Goal: Complete application form: Complete application form

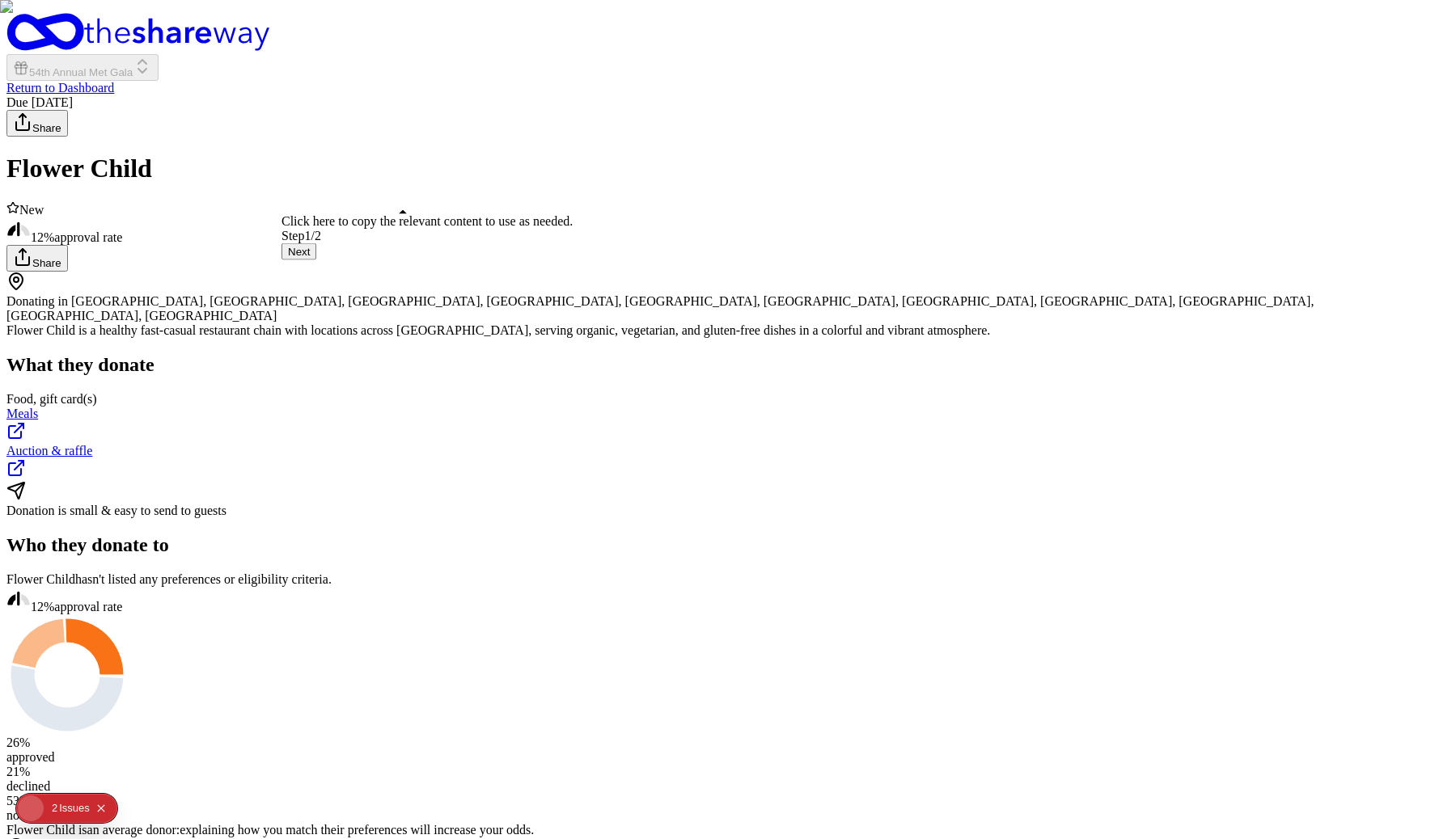
click at [316, 260] on button "Next" at bounding box center [298, 251] width 35 height 17
click at [88, 89] on button "Start applying!" at bounding box center [47, 80] width 82 height 17
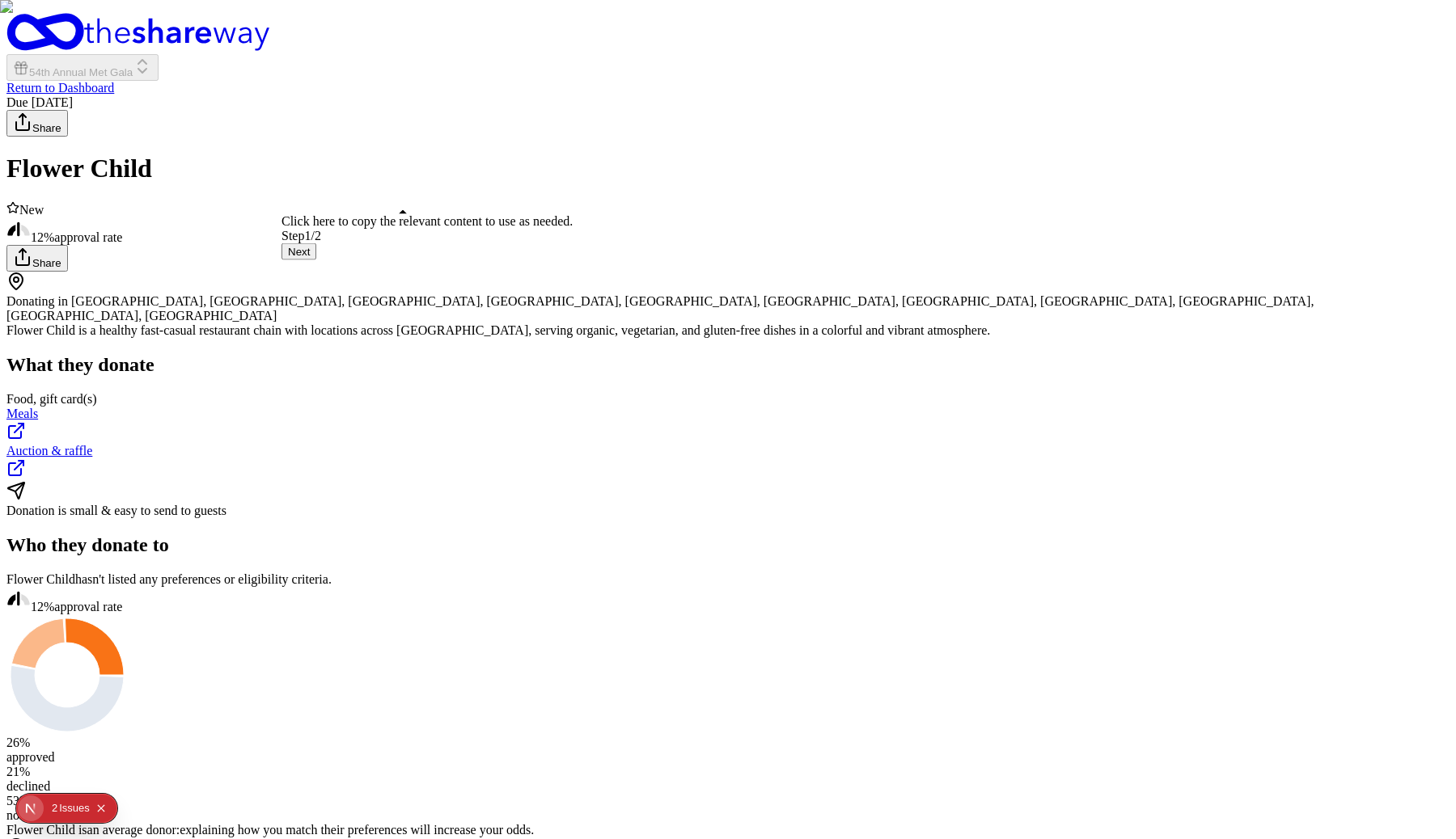
click at [316, 260] on button "Next" at bounding box center [298, 251] width 35 height 17
click at [88, 89] on button "Start applying!" at bounding box center [47, 80] width 82 height 17
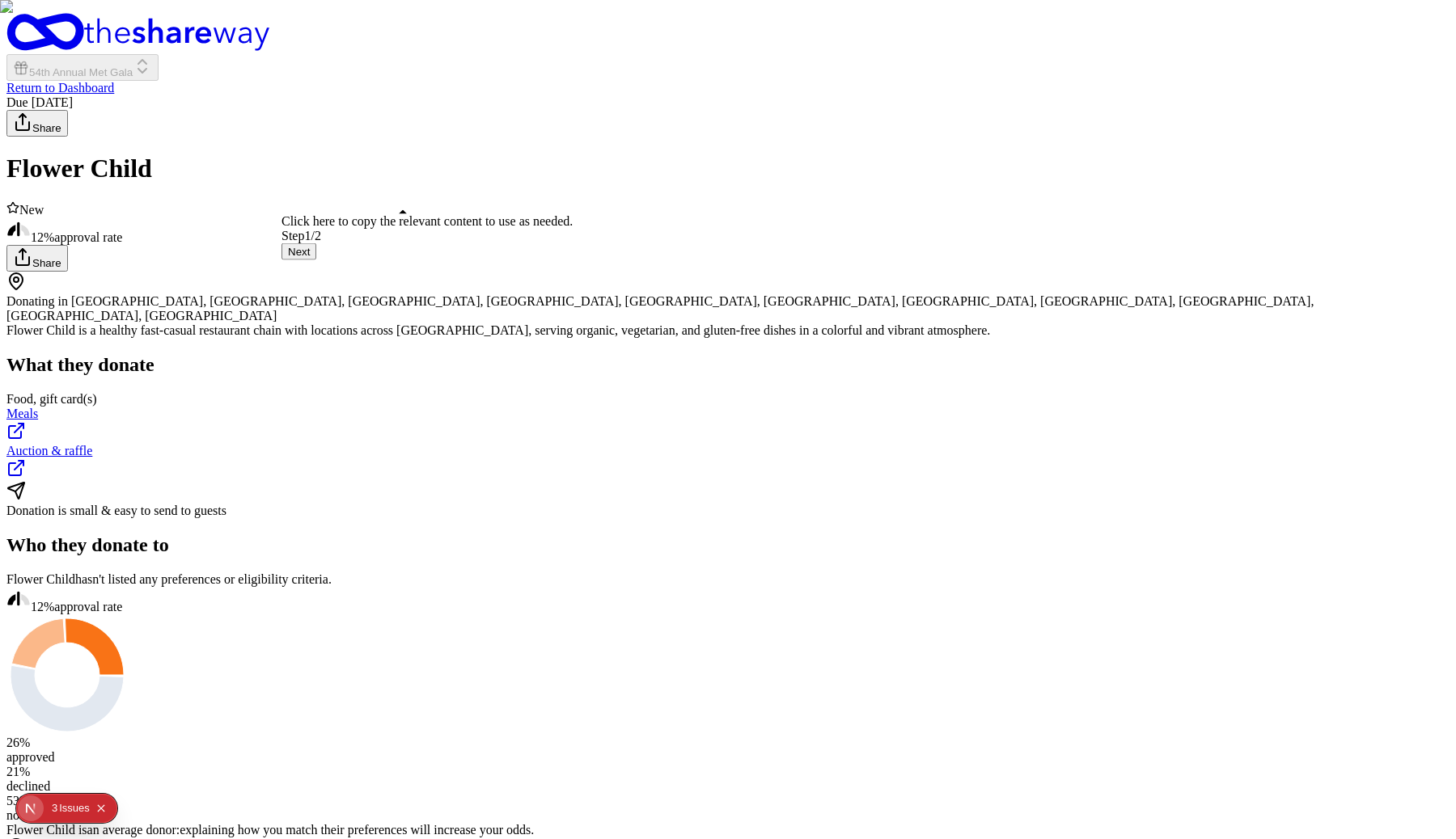
click at [316, 260] on button "Next" at bounding box center [298, 251] width 35 height 17
click at [88, 89] on button "Start applying!" at bounding box center [47, 80] width 82 height 17
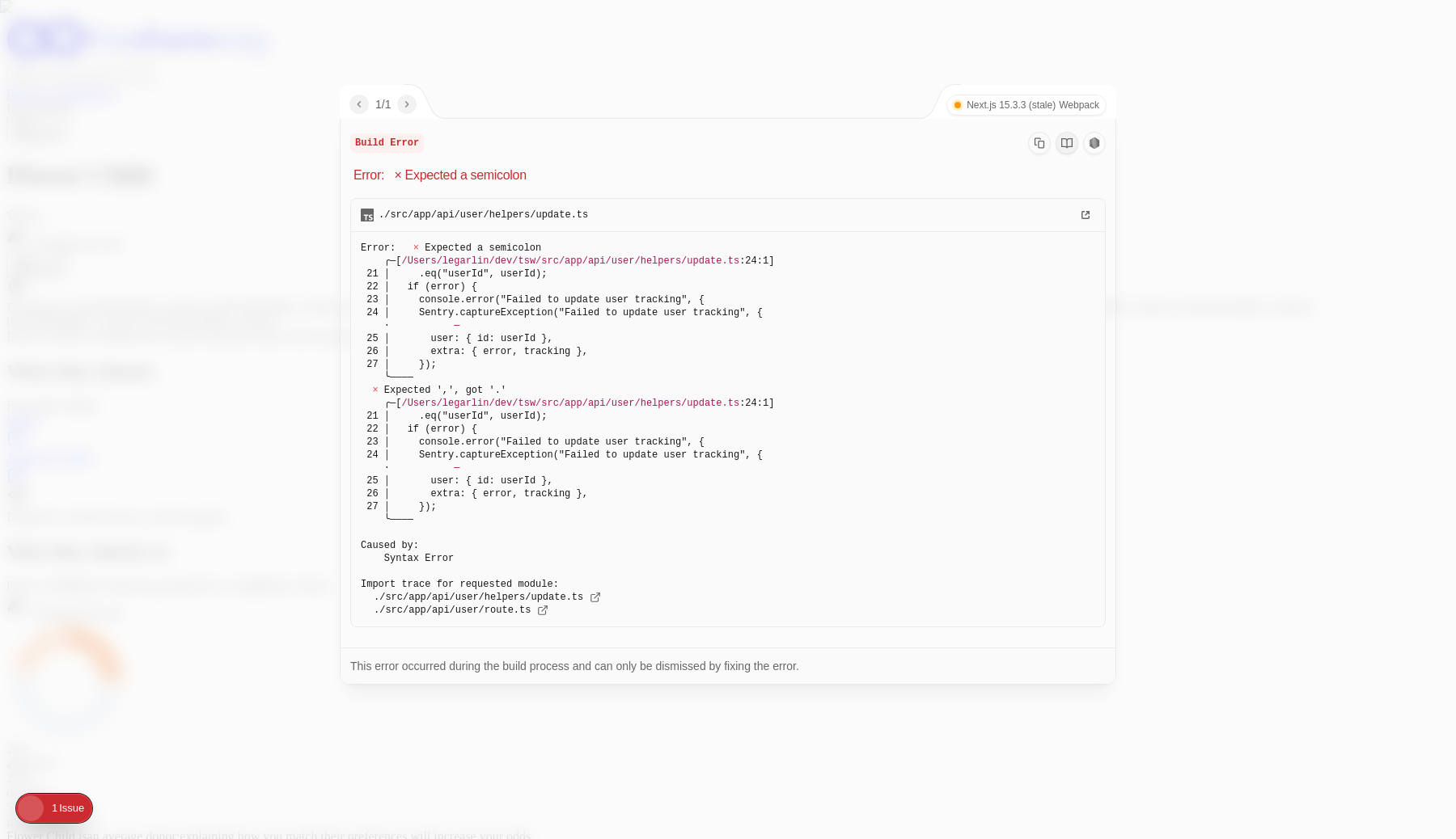
click at [929, 373] on pre "Error: × Expected a semicolon ╭─[ /Users/legarlin/dev/tsw/src/app/api/user/help…" at bounding box center [728, 428] width 754 height 394
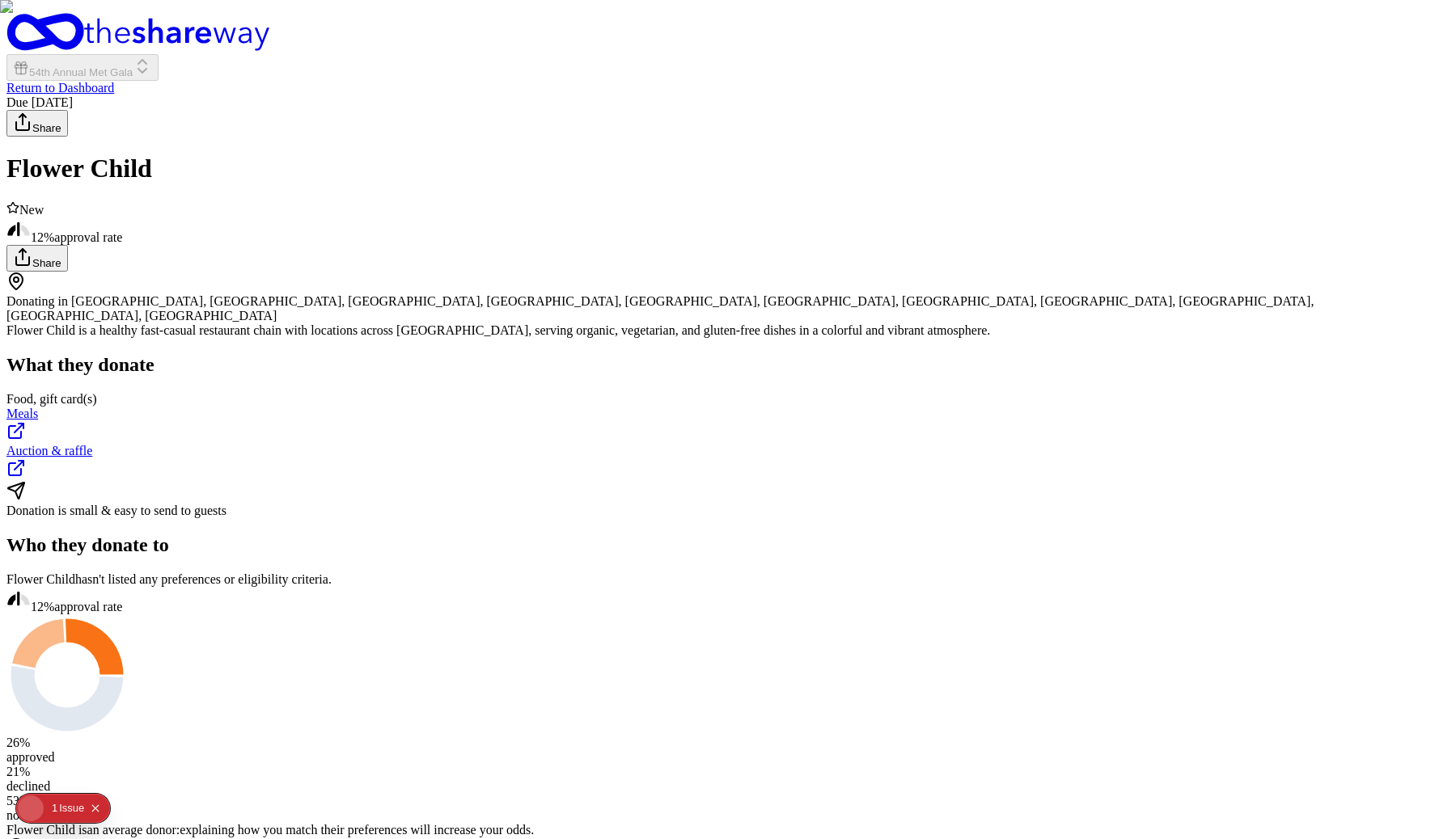
click at [316, 260] on button "Next" at bounding box center [298, 251] width 35 height 17
click at [88, 89] on button "Start applying!" at bounding box center [47, 80] width 82 height 17
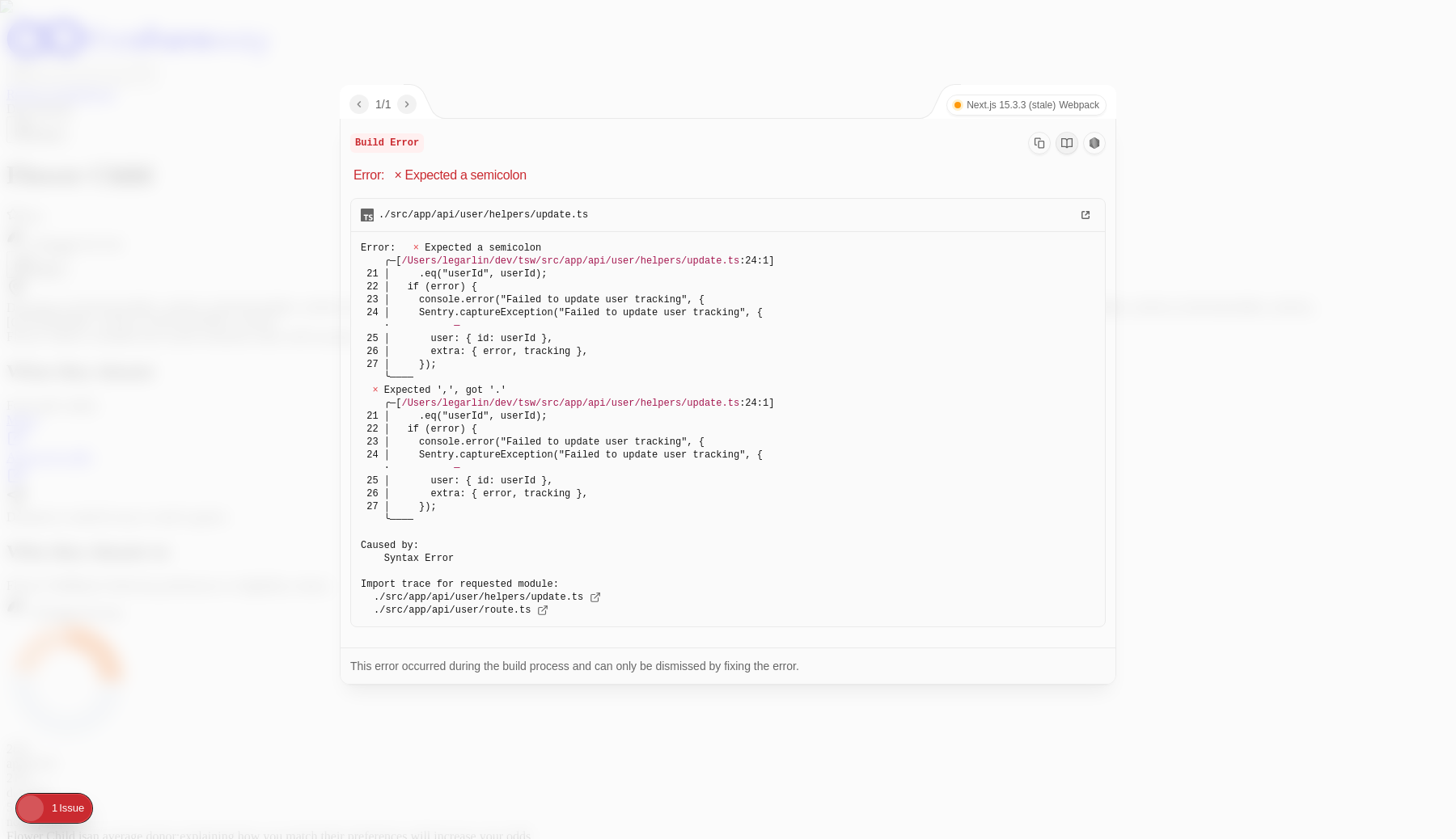
click at [811, 543] on pre "Error: × Expected a semicolon ╭─[ /Users/legarlin/dev/tsw/src/app/api/user/help…" at bounding box center [728, 428] width 754 height 394
click at [1277, 316] on div at bounding box center [728, 420] width 1456 height 839
click at [1223, 39] on div at bounding box center [728, 420] width 1456 height 839
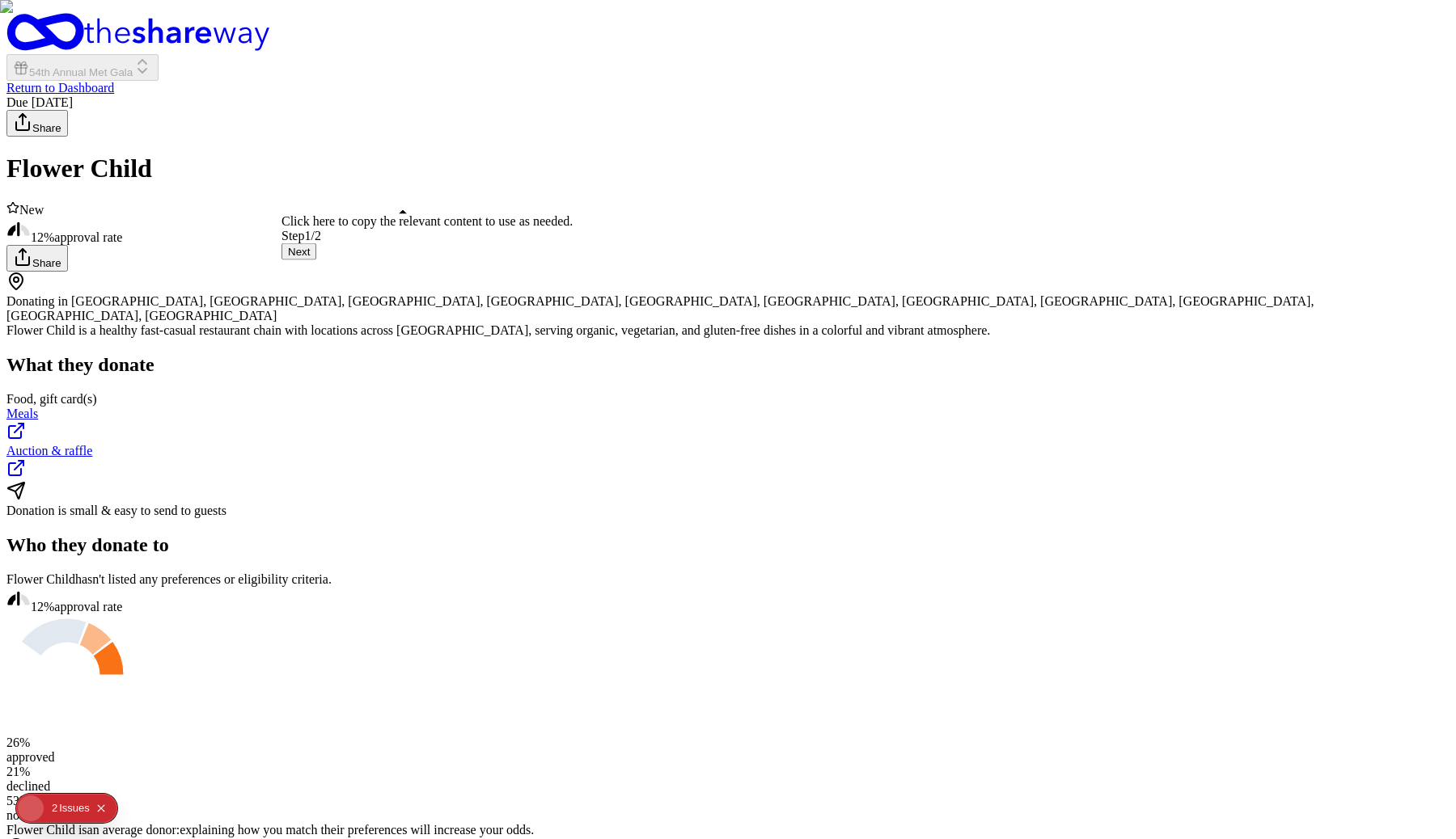
click at [316, 260] on button "Next" at bounding box center [298, 251] width 35 height 17
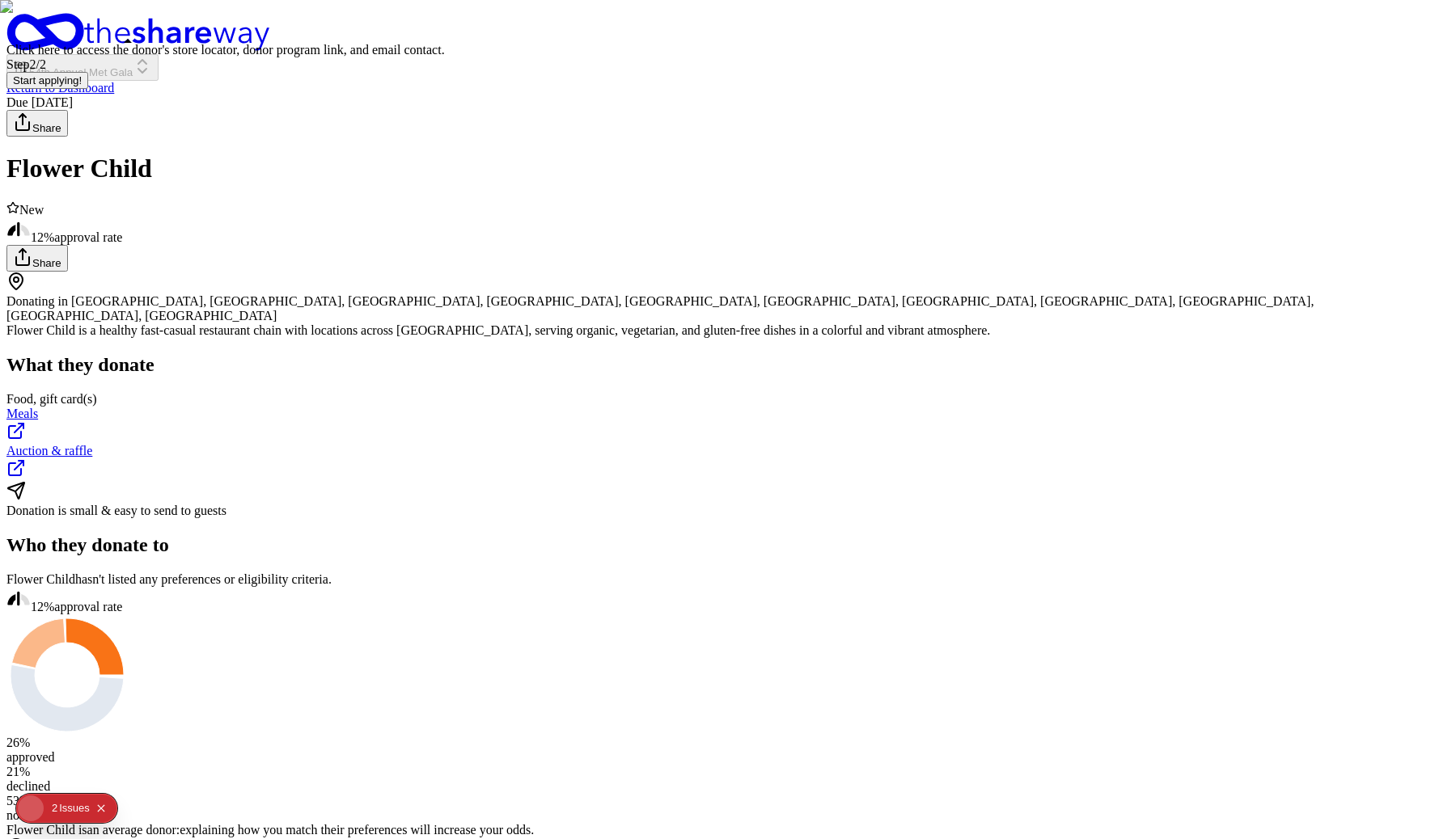
click at [88, 89] on button "Start applying!" at bounding box center [47, 80] width 82 height 17
click at [316, 260] on button "Next" at bounding box center [298, 251] width 35 height 17
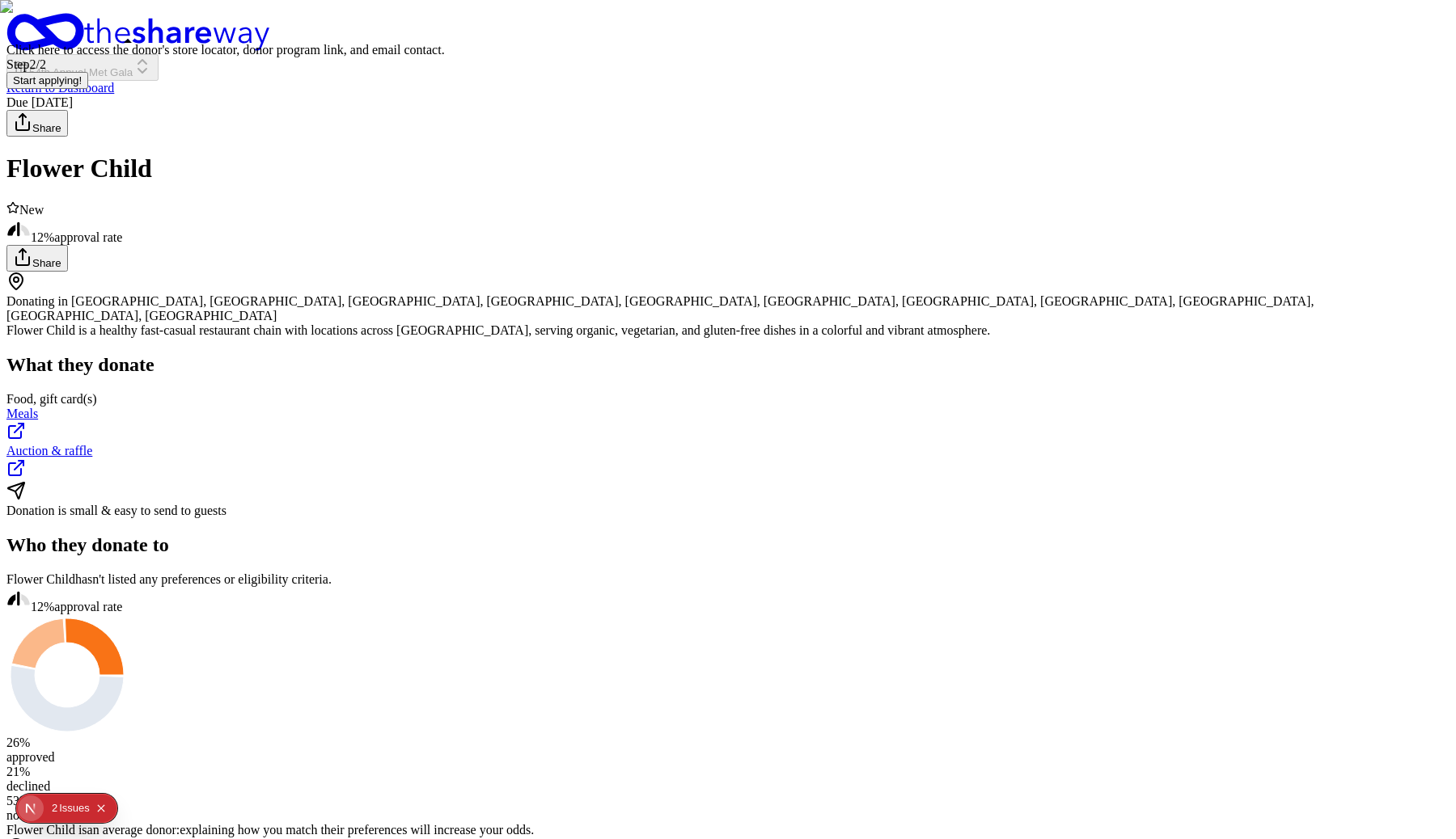
click at [88, 89] on button "Start applying!" at bounding box center [47, 80] width 82 height 17
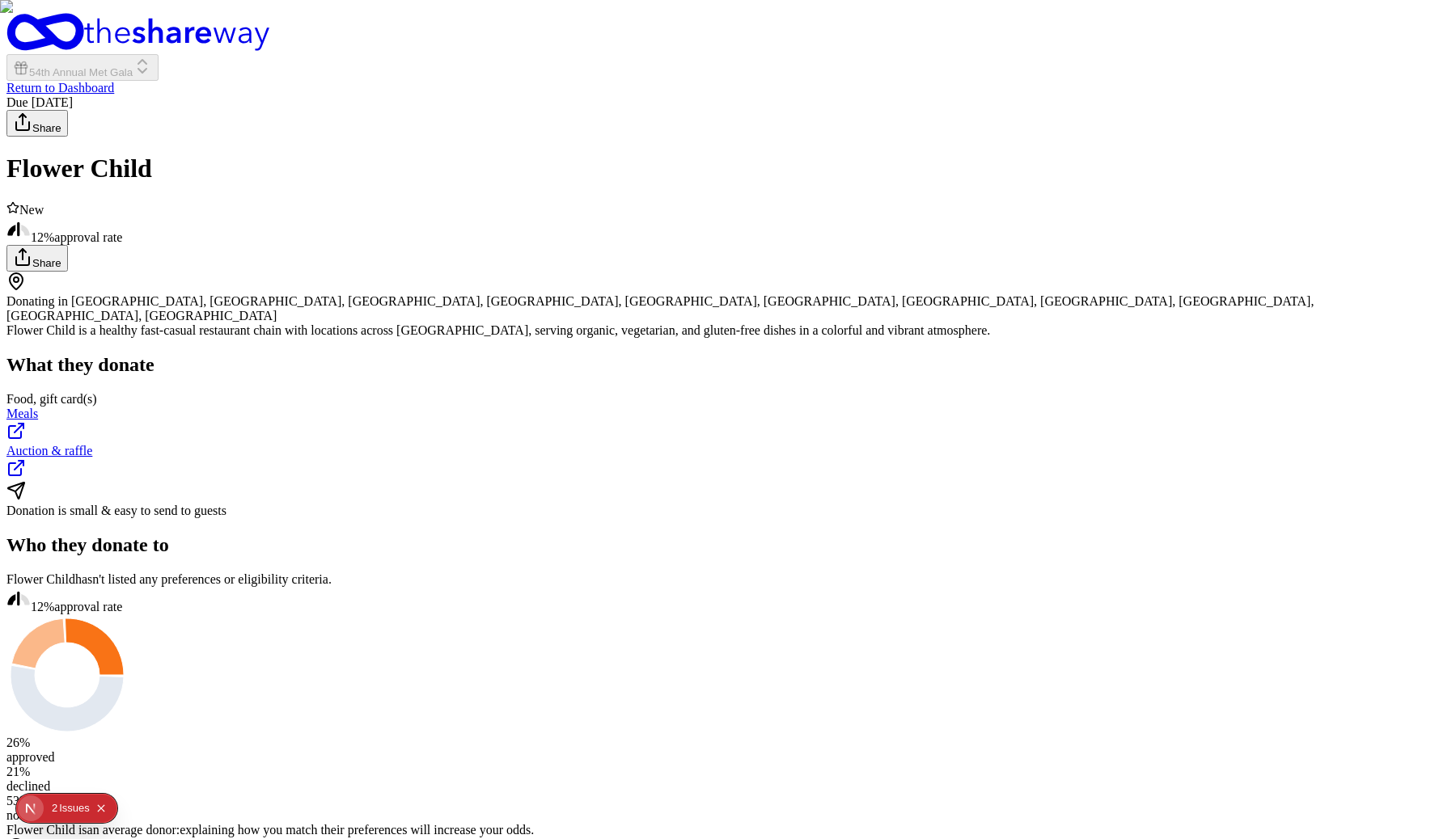
click at [316, 260] on button "Next" at bounding box center [298, 251] width 35 height 17
click at [88, 89] on button "Start applying!" at bounding box center [47, 80] width 82 height 17
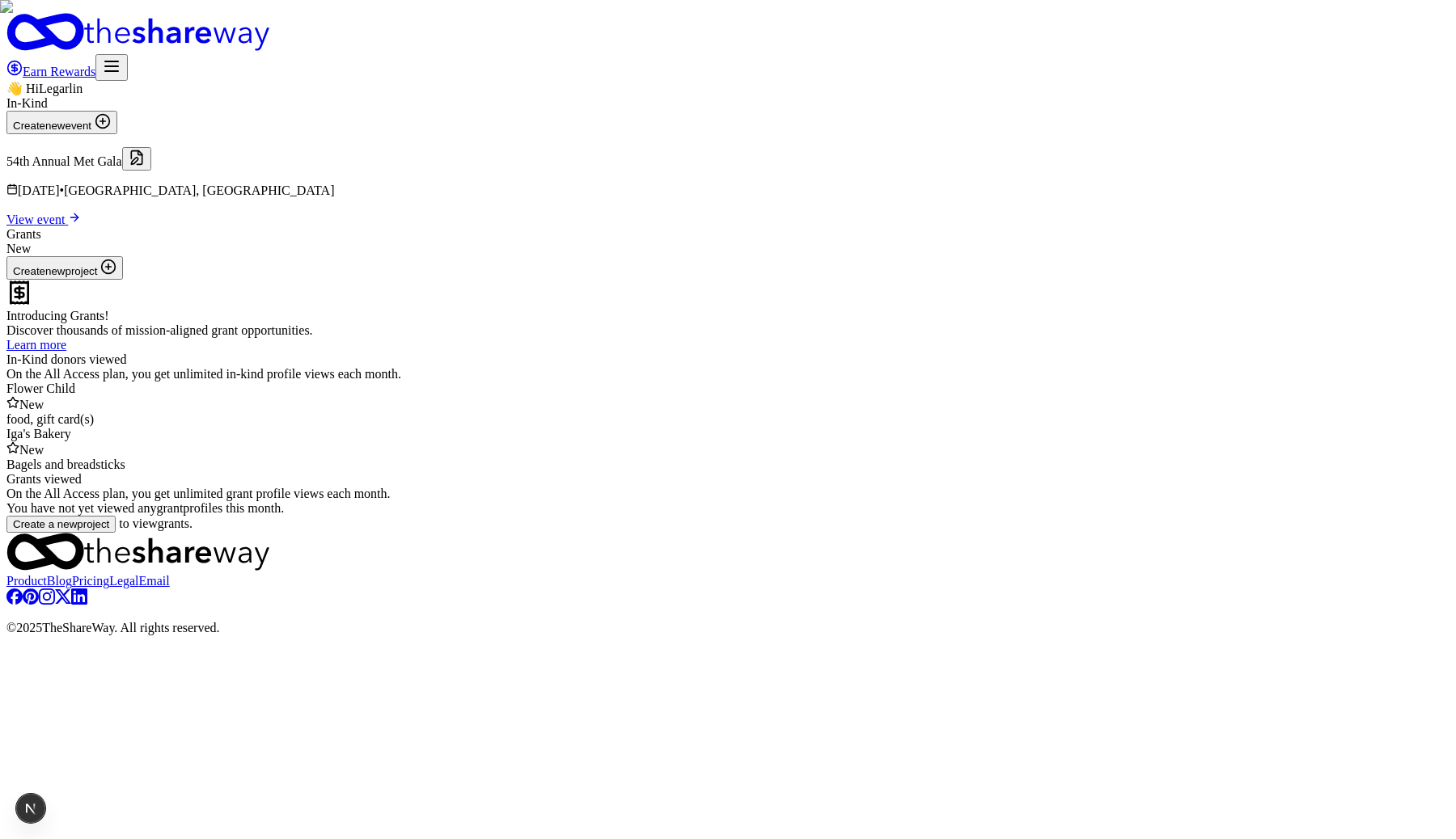
click at [1151, 266] on div "👋 Hi [PERSON_NAME] In-Kind Create new event 54th Annual Met Gala [DATE] • [GEOG…" at bounding box center [728, 307] width 1443 height 452
